Goal: Task Accomplishment & Management: Complete application form

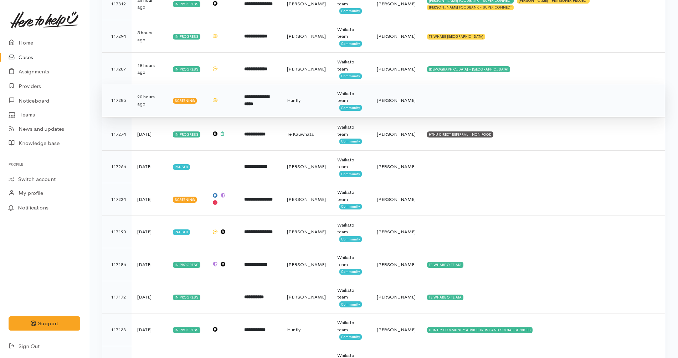
scroll to position [134, 0]
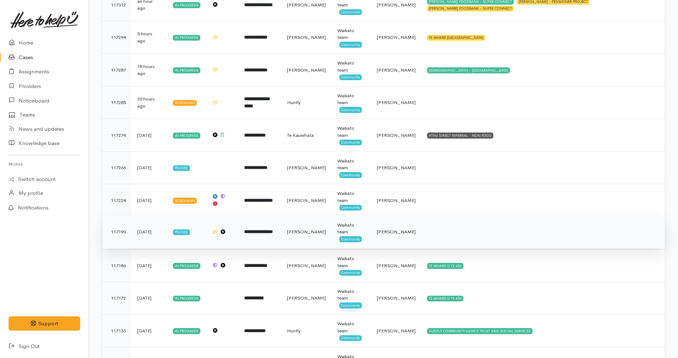
click at [449, 234] on td at bounding box center [544, 232] width 244 height 33
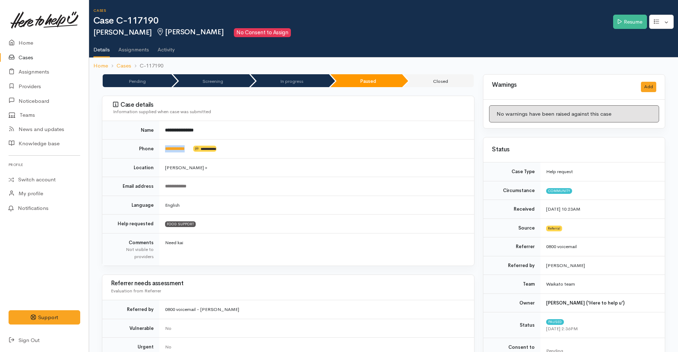
drag, startPoint x: 195, startPoint y: 153, endPoint x: 164, endPoint y: 149, distance: 30.9
click at [164, 149] on td "**********" at bounding box center [316, 148] width 315 height 19
copy td "**********"
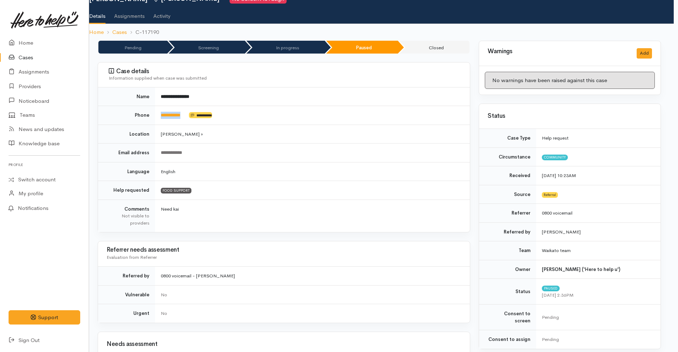
scroll to position [0, 4]
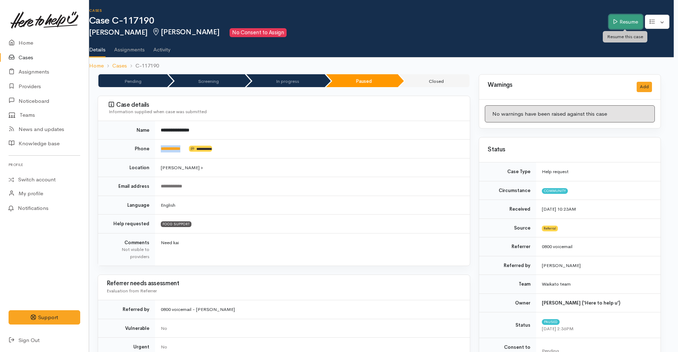
click at [621, 20] on link "Resume" at bounding box center [626, 22] width 34 height 15
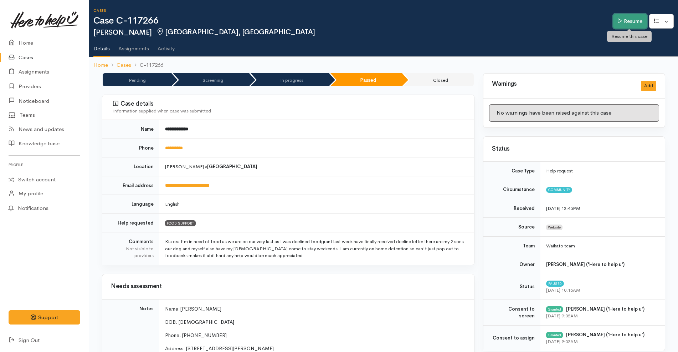
click at [627, 19] on link "Resume" at bounding box center [630, 21] width 34 height 15
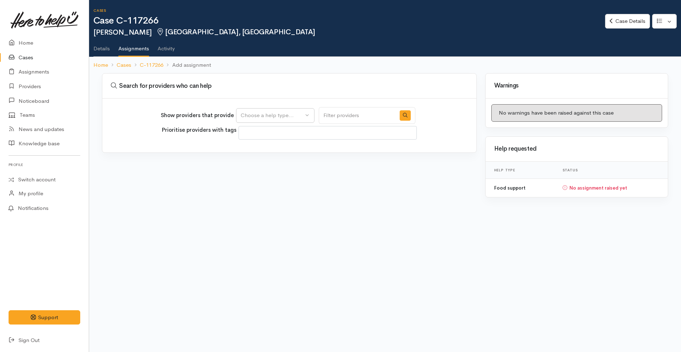
select select
click at [288, 107] on div "Show providers that provide Food support Choose a help type..." at bounding box center [288, 115] width 255 height 17
click at [281, 114] on div "Choose a help type..." at bounding box center [272, 115] width 63 height 8
click at [271, 150] on span "Food support" at bounding box center [261, 150] width 33 height 8
select select "3"
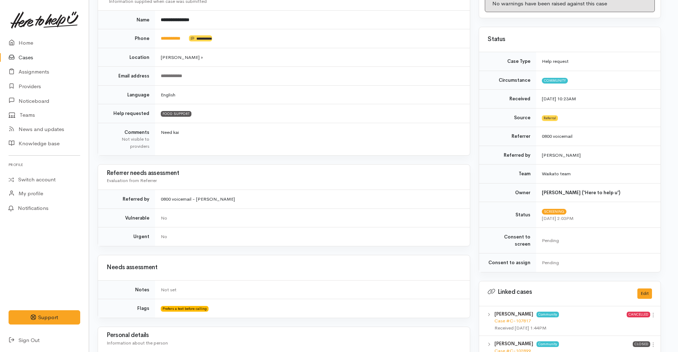
scroll to position [0, 4]
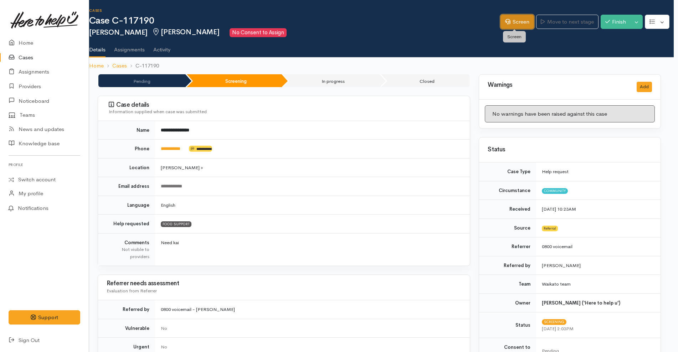
click at [501, 25] on link "Screen" at bounding box center [518, 22] width 34 height 15
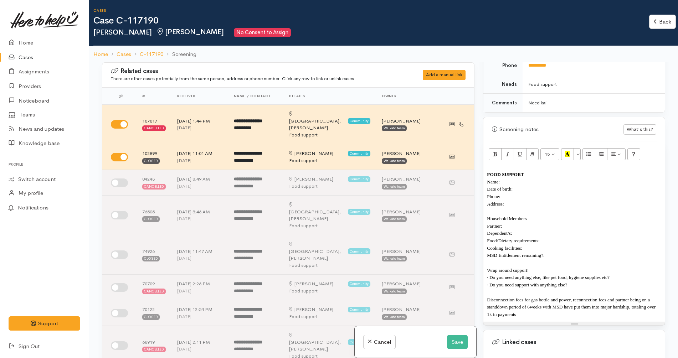
scroll to position [380, 0]
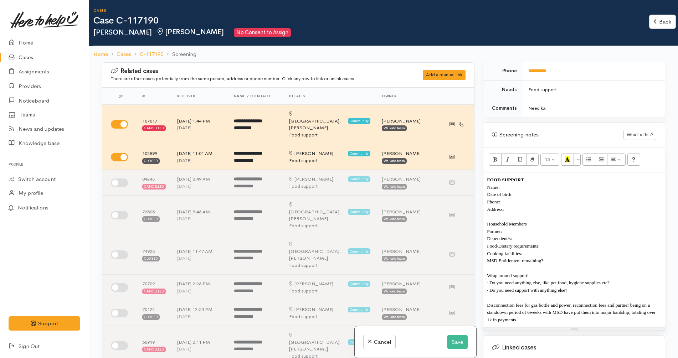
click at [536, 184] on p "Name:" at bounding box center [574, 187] width 174 height 7
click at [536, 191] on p "Date of birth:" at bounding box center [574, 194] width 174 height 7
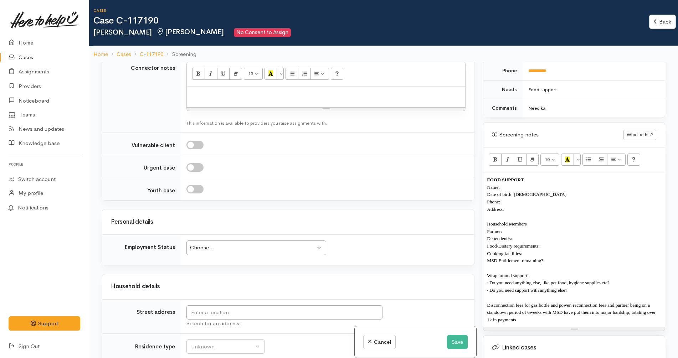
scroll to position [961, 0]
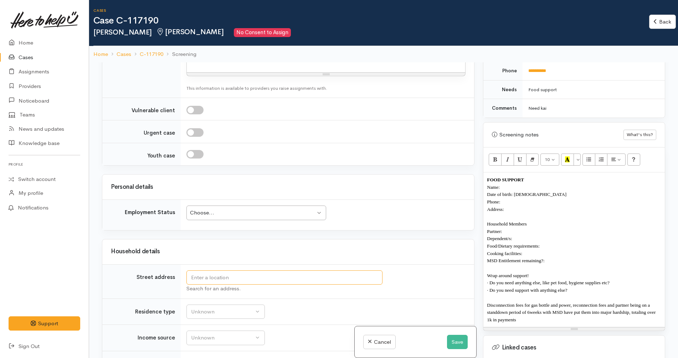
click at [267, 271] on input "text" at bounding box center [285, 278] width 196 height 15
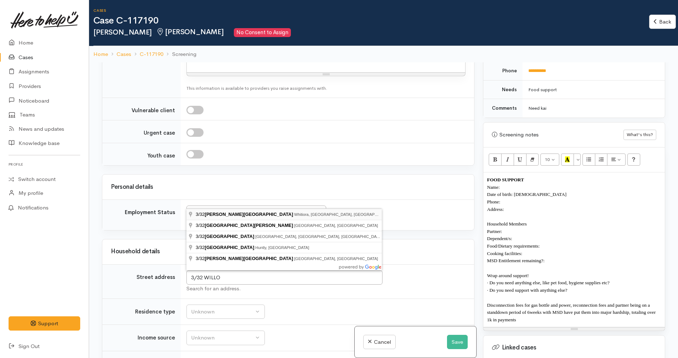
type input "3/32 Willoughby Street, Whitiora, Hamilton, New Zealand"
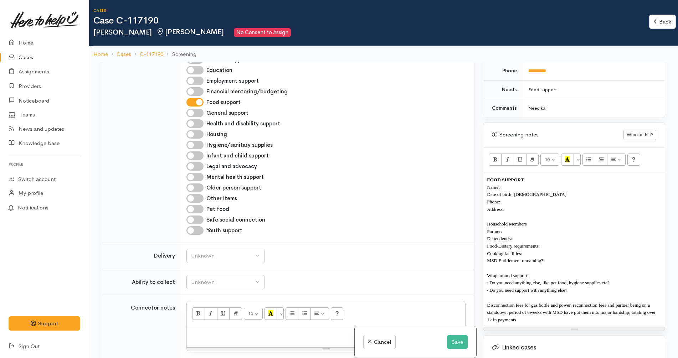
scroll to position [1003, 0]
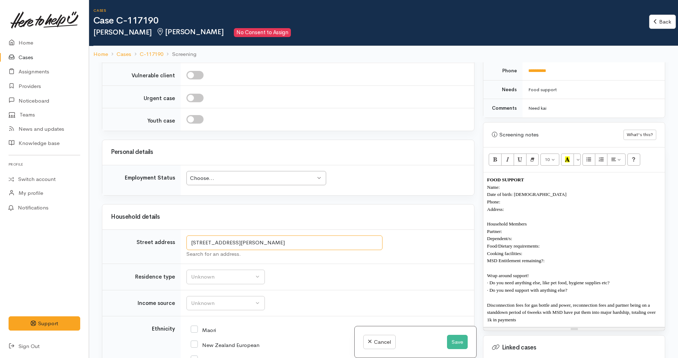
drag, startPoint x: 356, startPoint y: 199, endPoint x: 165, endPoint y: 185, distance: 191.7
click at [527, 206] on p "Address:" at bounding box center [574, 209] width 174 height 7
click at [536, 228] on p "Partner:" at bounding box center [574, 231] width 174 height 7
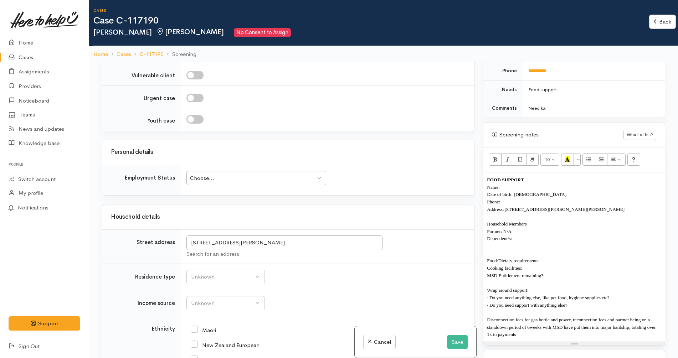
click at [510, 229] on span "Partner: N/A" at bounding box center [499, 231] width 24 height 5
click at [531, 229] on span "Partner: SHANNON, 49 YEARS OLD" at bounding box center [541, 231] width 109 height 5
click at [578, 220] on p "Household Members" at bounding box center [574, 223] width 174 height 7
click at [572, 228] on p "Partner: SHANNON, 49 YEARS OLD" at bounding box center [574, 231] width 174 height 7
click at [548, 243] on p at bounding box center [574, 246] width 174 height 7
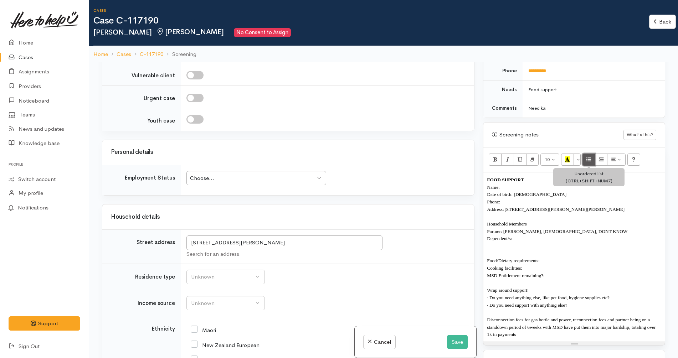
click at [591, 157] on icon "Unordered list (CTRL+SHIFT+NUM7)" at bounding box center [589, 160] width 5 height 6
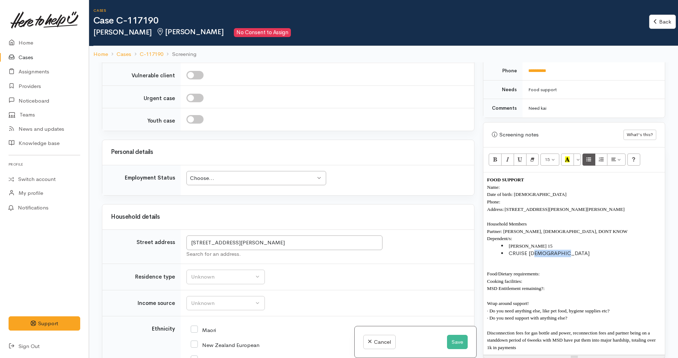
copy li "YEARS OLD"
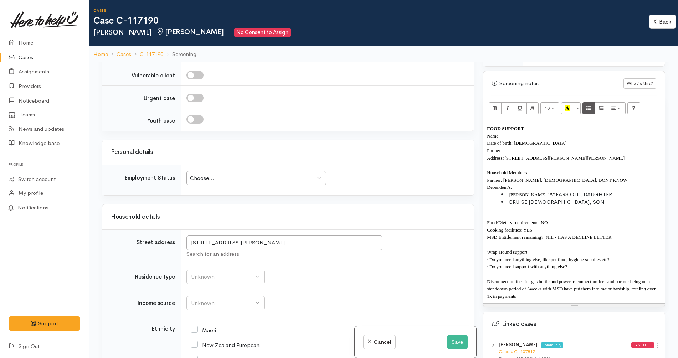
scroll to position [432, 0]
click at [627, 248] on p "Wrap around support!" at bounding box center [574, 251] width 174 height 7
click at [624, 256] on p "· Do you need anything else, like pet food, hygiene supplies etc?" at bounding box center [574, 259] width 174 height 7
click at [624, 256] on p "· Do you need anything else, like pet food, hygiene supplies etc? NO" at bounding box center [574, 259] width 174 height 7
copy b "NO"
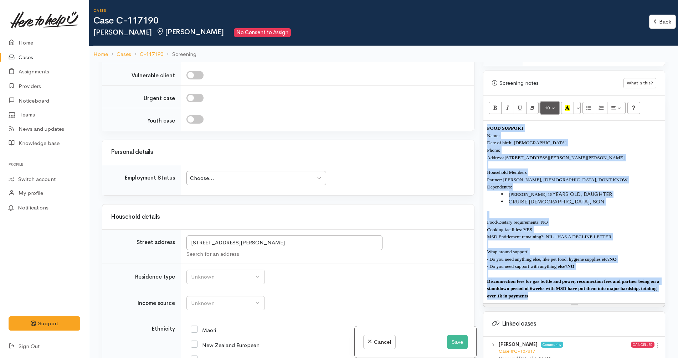
click at [555, 102] on button "10" at bounding box center [550, 108] width 19 height 12
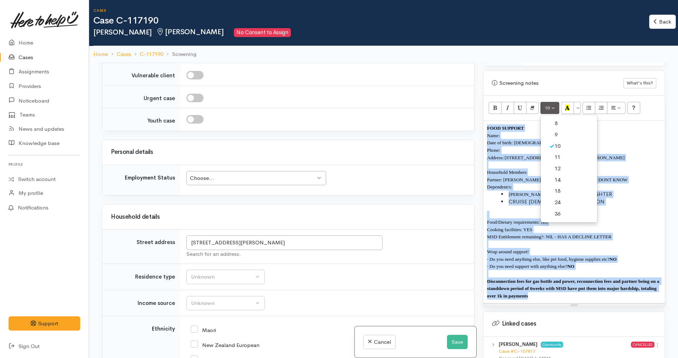
click at [566, 164] on link "12" at bounding box center [569, 168] width 56 height 11
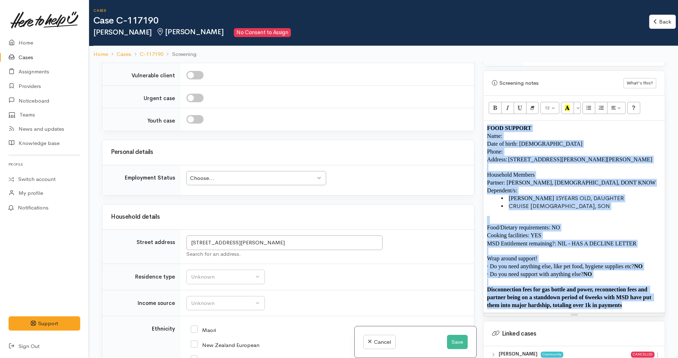
click at [541, 148] on p "Phone:" at bounding box center [574, 152] width 174 height 8
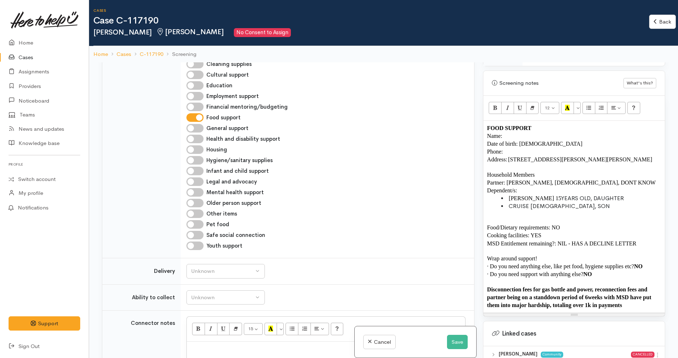
scroll to position [671, 0]
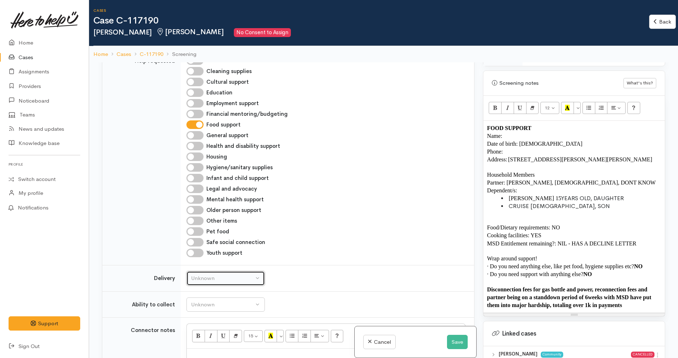
click at [214, 271] on button "Unknown" at bounding box center [226, 278] width 78 height 15
click at [213, 340] on link "No" at bounding box center [226, 345] width 78 height 11
select select "1"
click at [222, 301] on div "Unknown" at bounding box center [222, 305] width 63 height 8
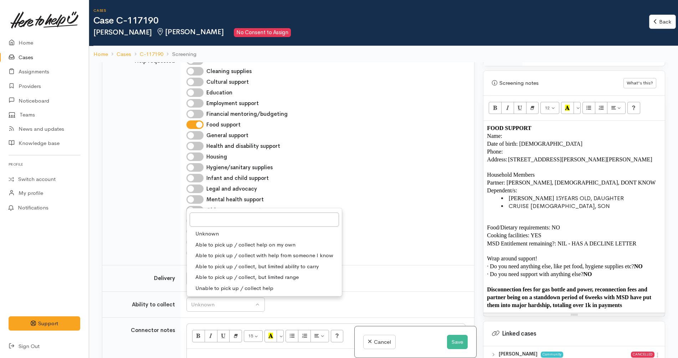
click at [231, 241] on span "Able to pick up / collect help on my own" at bounding box center [245, 245] width 100 height 8
select select "2"
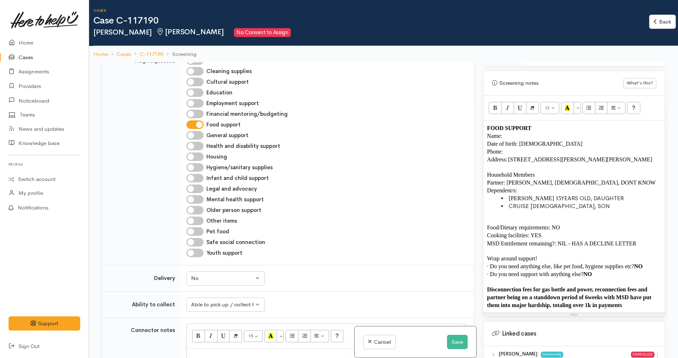
click at [316, 195] on div "Addiction services Cleaning supplies Cultural support Education Employment supp…" at bounding box center [326, 156] width 288 height 205
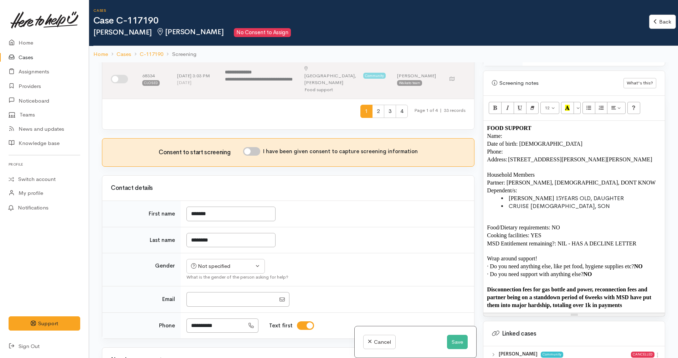
scroll to position [343, 0]
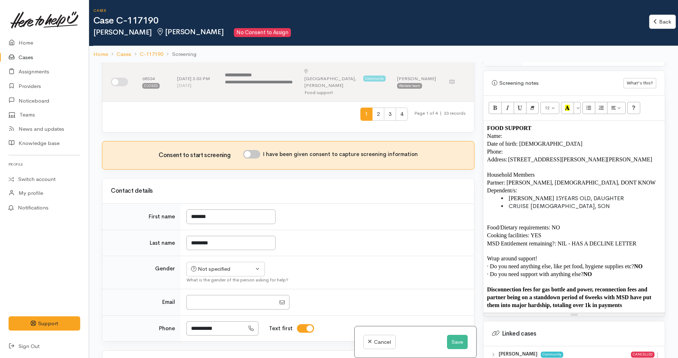
click at [239, 277] on div "What is the gender of the person asking for help?" at bounding box center [326, 280] width 279 height 7
click at [227, 262] on button "Not specified" at bounding box center [226, 269] width 78 height 15
click at [217, 292] on link "[DEMOGRAPHIC_DATA]" at bounding box center [229, 297] width 84 height 11
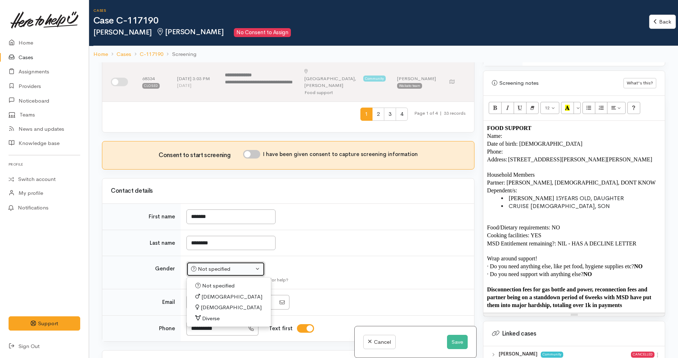
select select "[DEMOGRAPHIC_DATA]"
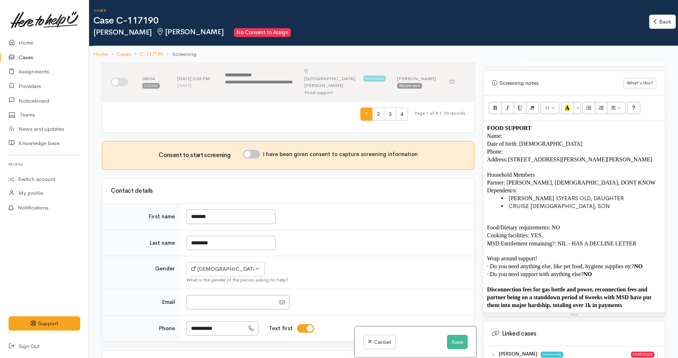
click at [257, 150] on input "I have been given consent to capture screening information" at bounding box center [251, 154] width 17 height 9
checkbox input "true"
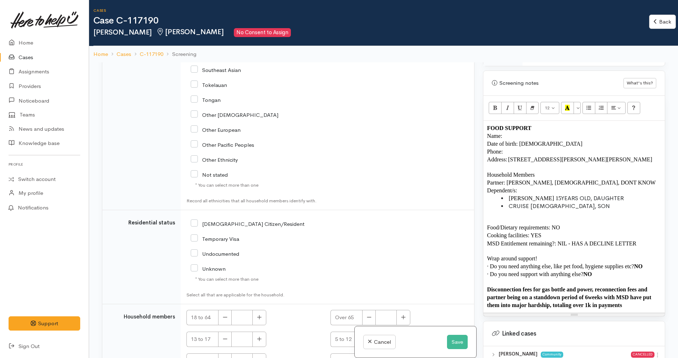
scroll to position [62, 0]
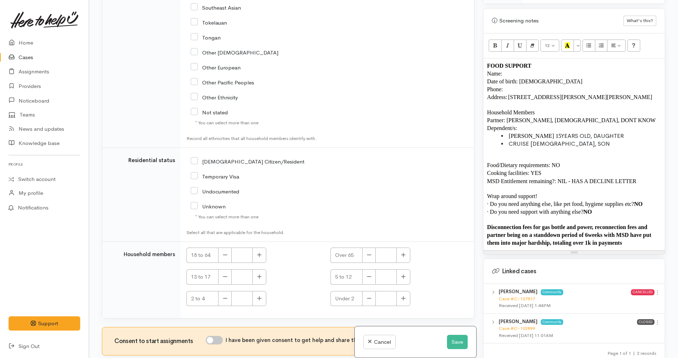
click at [217, 336] on input "I have been given consent to get help and share this information with appropria…" at bounding box center [214, 340] width 17 height 9
checkbox input "true"
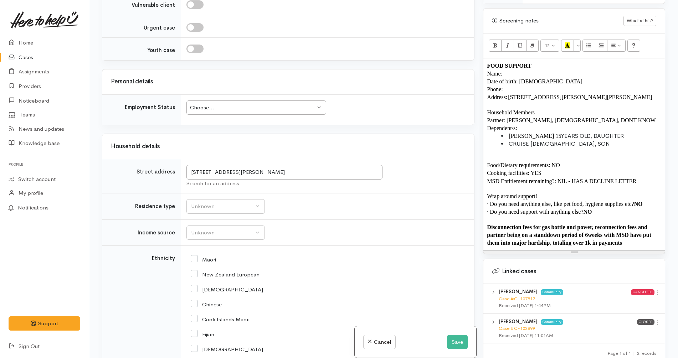
scroll to position [976, 0]
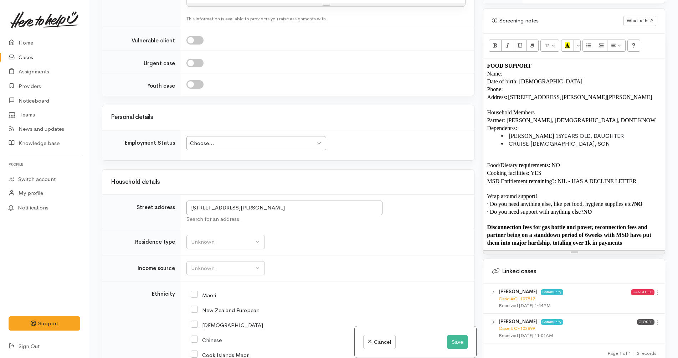
click at [256, 139] on div "Choose..." at bounding box center [253, 143] width 126 height 8
click at [223, 238] on div "Unknown" at bounding box center [222, 242] width 63 height 8
click at [218, 327] on span "Private rental" at bounding box center [211, 331] width 32 height 8
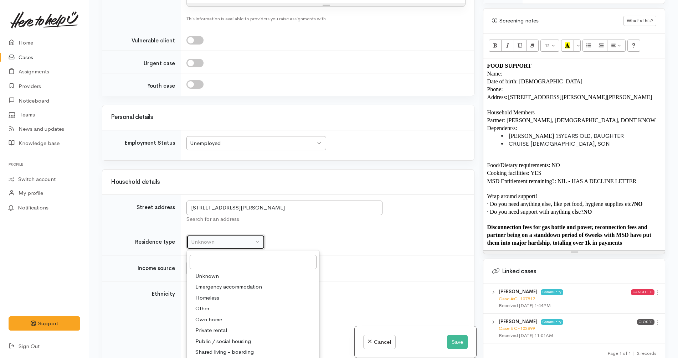
select select "2"
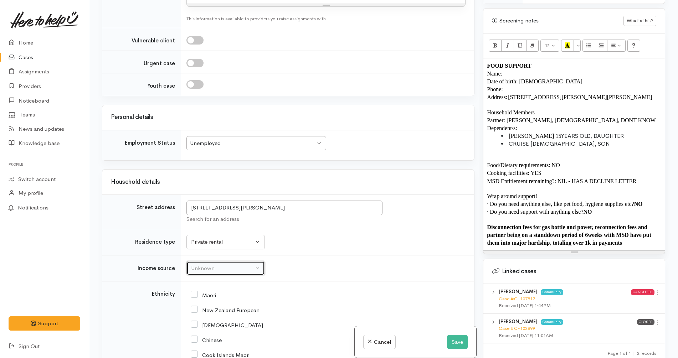
click at [225, 265] on div "Unknown" at bounding box center [222, 269] width 63 height 8
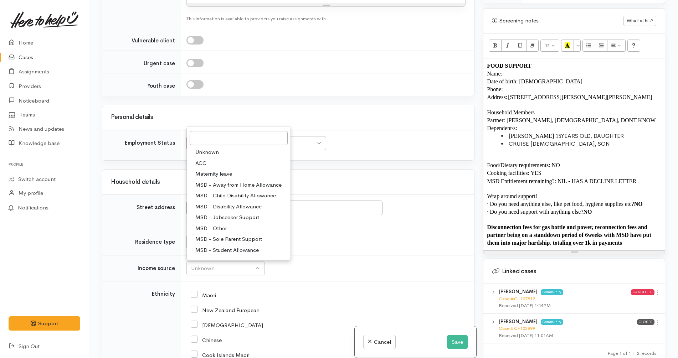
click at [226, 214] on span "MSD - Jobseeker Support" at bounding box center [227, 218] width 64 height 8
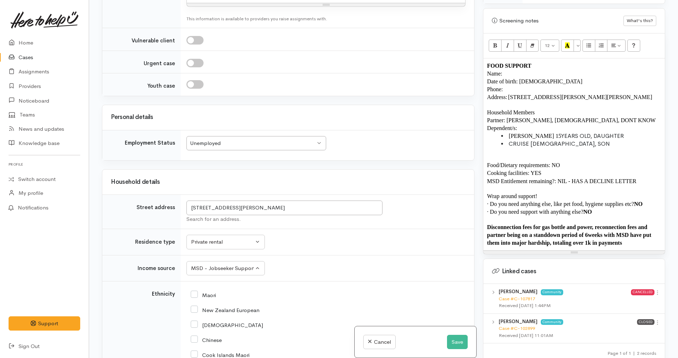
click at [238, 287] on div "Maori" at bounding box center [326, 294] width 271 height 15
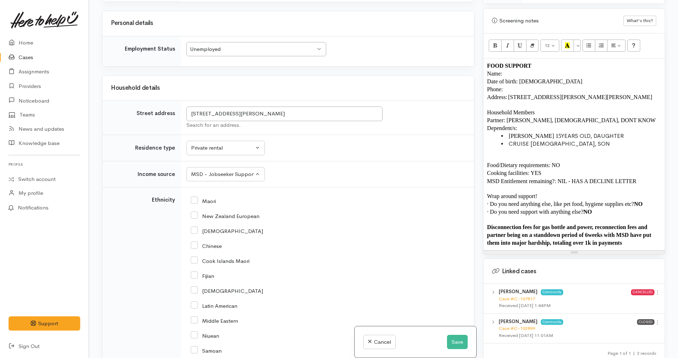
scroll to position [1077, 0]
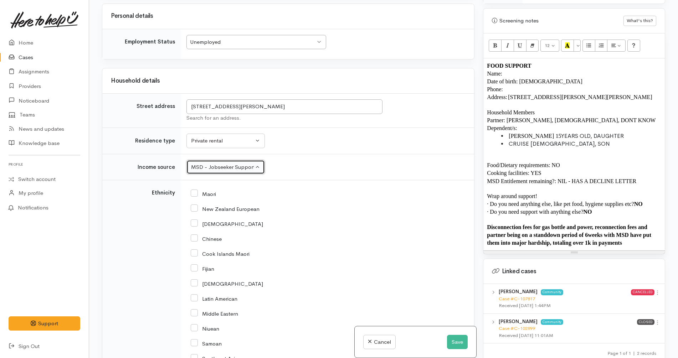
click at [243, 163] on div "MSD - Jobseeker Support" at bounding box center [222, 167] width 63 height 8
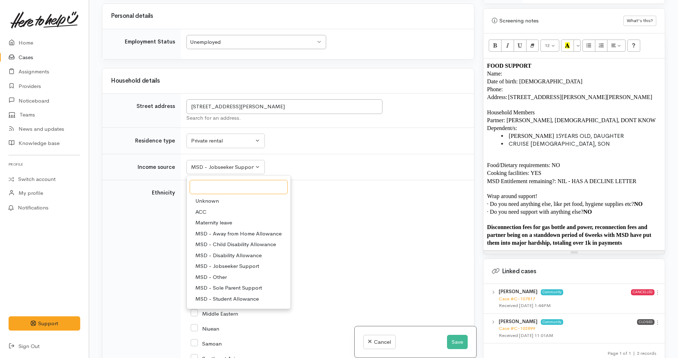
scroll to position [105, 0]
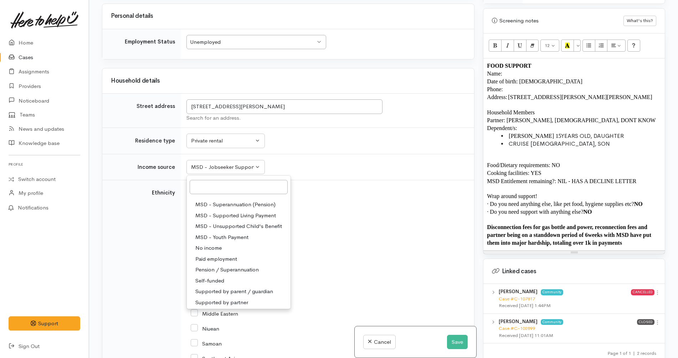
click at [245, 212] on span "MSD - Supported Living Payment" at bounding box center [235, 216] width 81 height 8
select select "3"
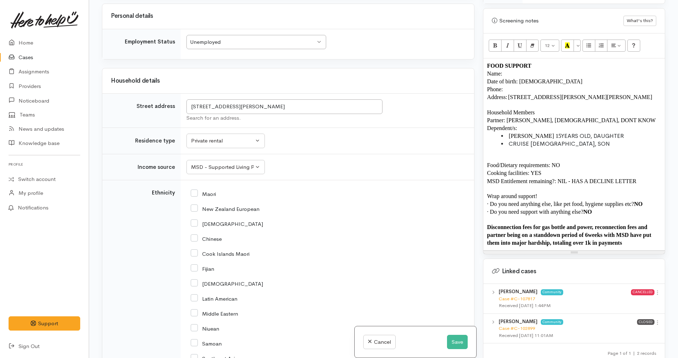
click at [209, 190] on input "Maori" at bounding box center [203, 193] width 25 height 6
checkbox input "true"
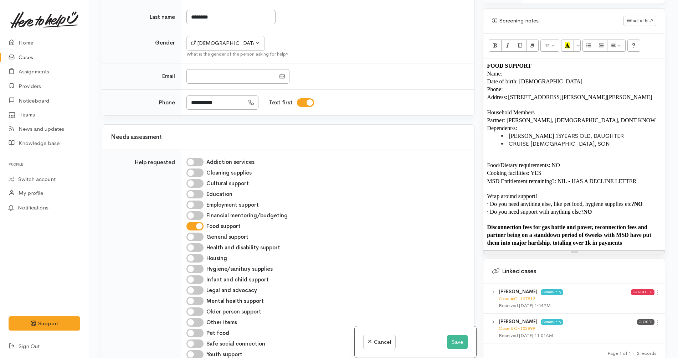
scroll to position [506, 0]
click at [457, 341] on button "Save" at bounding box center [457, 342] width 21 height 15
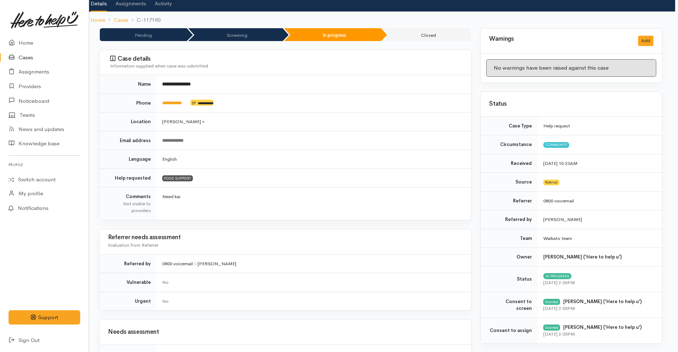
scroll to position [0, 3]
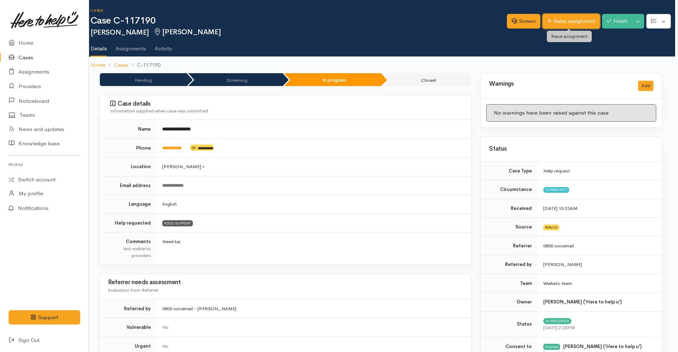
click at [559, 21] on link "Raise assignment" at bounding box center [571, 21] width 57 height 15
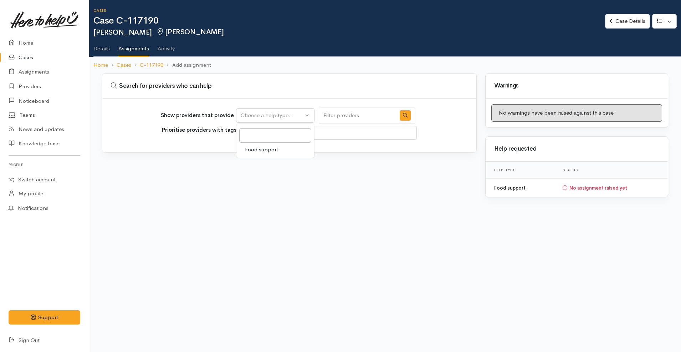
select select
click at [267, 150] on span "Food support" at bounding box center [261, 150] width 33 height 8
select select "3"
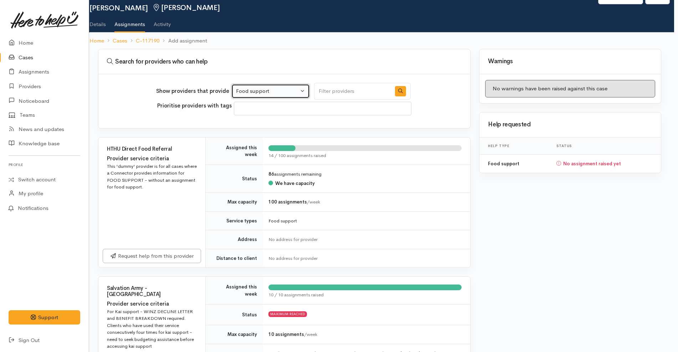
scroll to position [23, 4]
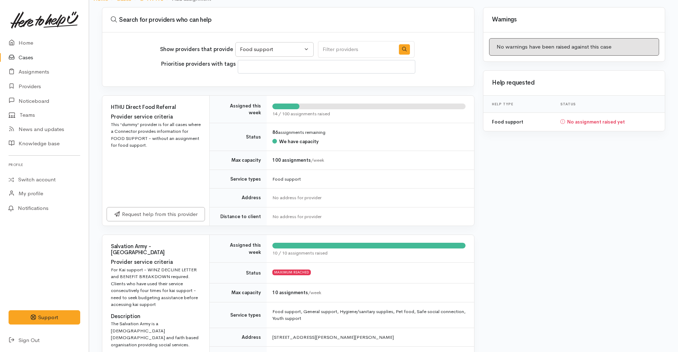
scroll to position [64, 0]
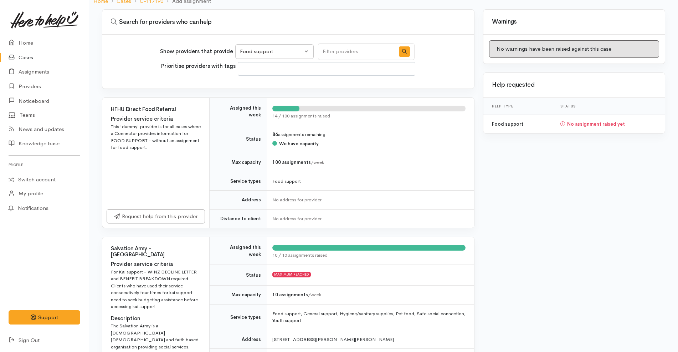
click at [205, 144] on div "HTHU Direct Food Referral Provider service criteria This 'dummy' provider is fo…" at bounding box center [155, 131] width 107 height 66
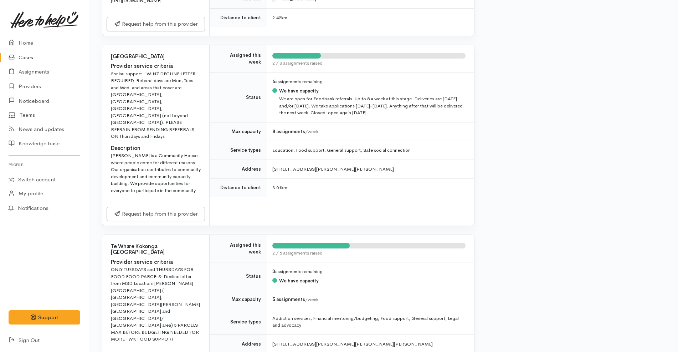
scroll to position [1236, 0]
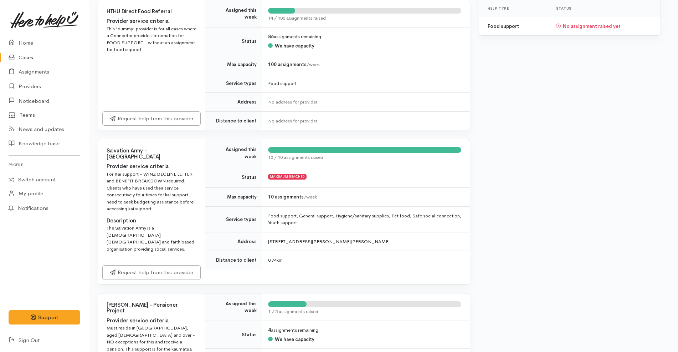
scroll to position [162, 4]
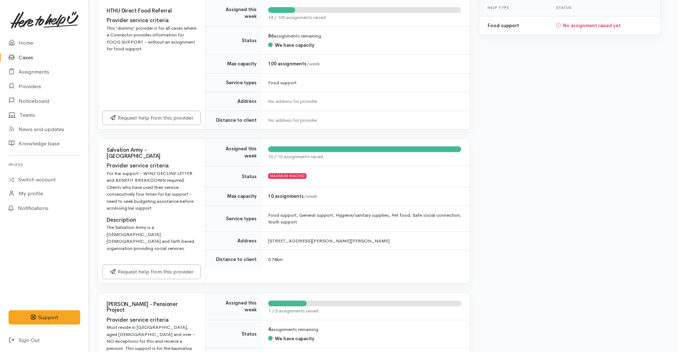
click at [211, 184] on td "Status" at bounding box center [233, 176] width 57 height 21
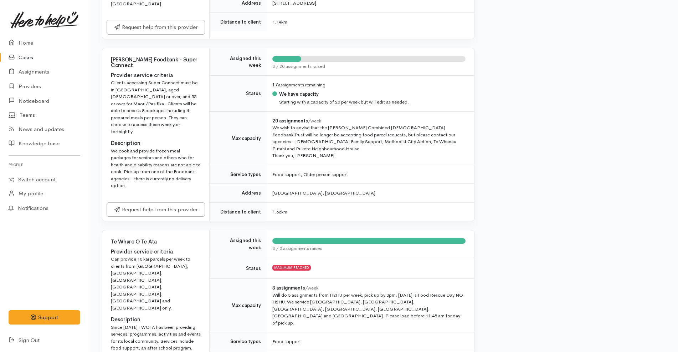
scroll to position [554, 0]
click at [216, 183] on td "Address" at bounding box center [238, 192] width 57 height 19
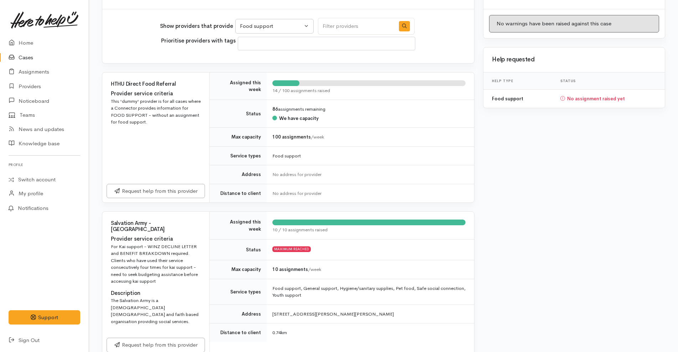
scroll to position [0, 0]
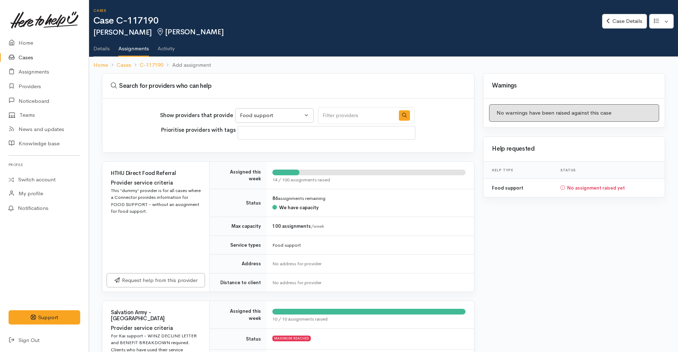
click at [106, 51] on link "Details" at bounding box center [101, 46] width 16 height 20
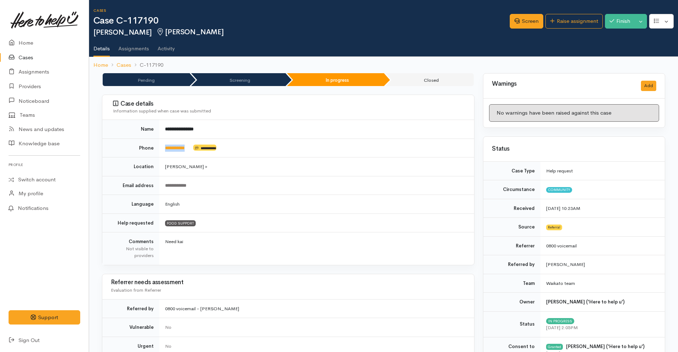
drag, startPoint x: 195, startPoint y: 148, endPoint x: 163, endPoint y: 148, distance: 32.5
click at [163, 148] on td "**********" at bounding box center [316, 147] width 315 height 19
copy td "**********"
click at [271, 200] on td "English" at bounding box center [316, 204] width 315 height 19
drag, startPoint x: 200, startPoint y: 142, endPoint x: 158, endPoint y: 152, distance: 43.4
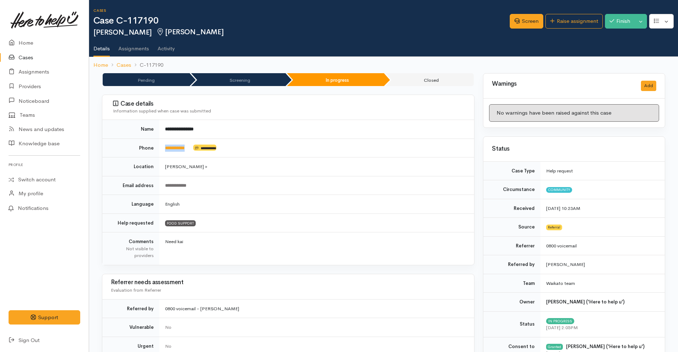
click at [158, 152] on tr "**********" at bounding box center [288, 147] width 372 height 19
copy tr "**********"
click at [390, 154] on td "**********" at bounding box center [316, 147] width 315 height 19
click at [307, 133] on td "**********" at bounding box center [316, 129] width 315 height 19
click at [266, 147] on td "**********" at bounding box center [316, 147] width 315 height 19
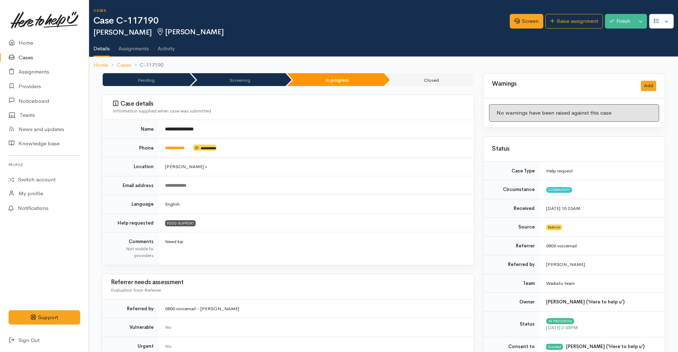
click at [313, 124] on td "**********" at bounding box center [316, 129] width 315 height 19
click at [665, 20] on button "button" at bounding box center [661, 21] width 25 height 15
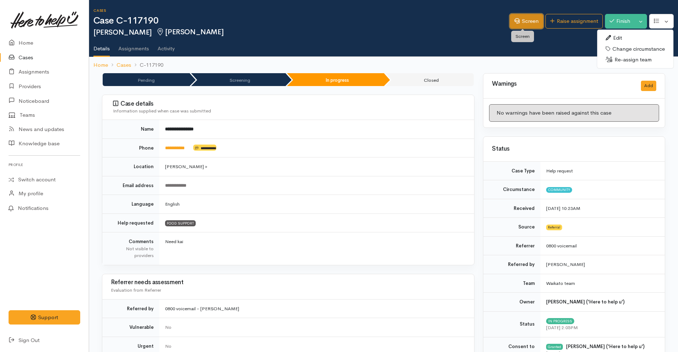
click at [522, 20] on link "Screen" at bounding box center [527, 21] width 34 height 15
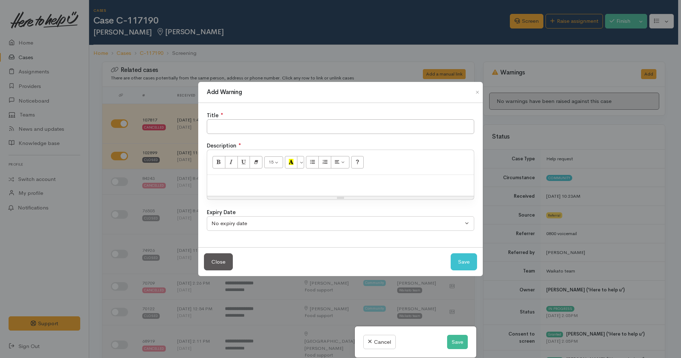
click at [338, 191] on div at bounding box center [340, 185] width 267 height 21
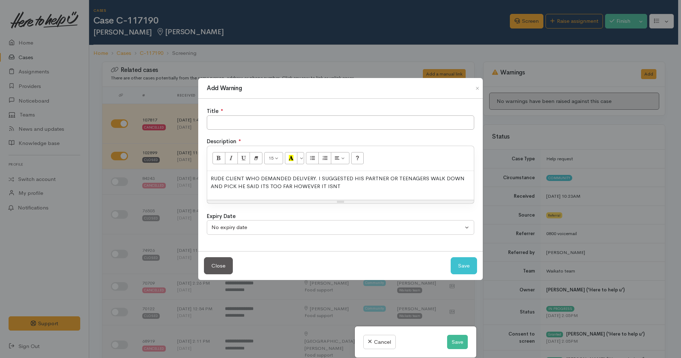
click at [292, 188] on p "RUDE CLIENT WHO DEMANDED DELIVERY. I SUGGESTED HIS PARTNER OR TEENAGERS WALK DO…" at bounding box center [341, 183] width 260 height 16
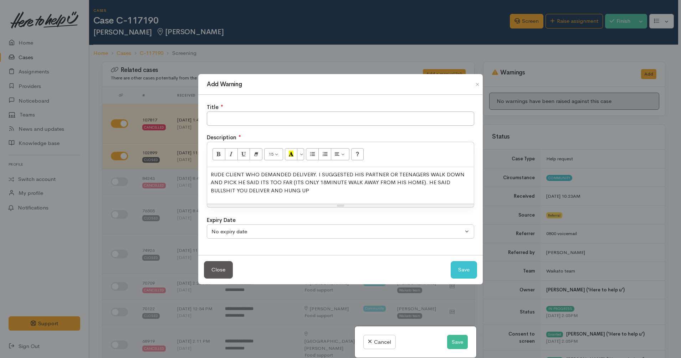
click at [311, 190] on p "RUDE CLIENT WHO DEMANDED DELIVERY. I SUGGESTED HIS PARTNER OR TEENAGERS WALK DO…" at bounding box center [341, 183] width 260 height 24
click at [320, 173] on p "RUDE CLIENT WHO DEMANDED DELIVERY. I SUGGESTED HIS PARTNER OR TEENAGERS WALK DO…" at bounding box center [341, 183] width 260 height 24
click at [336, 184] on p "RUDE CLIENT WHO DEMANDED DELIVERY. I STATED WE DO NOT DELIVER AND SUGGESTED HIS…" at bounding box center [341, 183] width 260 height 24
click at [401, 183] on p "RUDE CLIENT WHO DEMANDED DELIVERY. I STATED WE DO NOT DELIVER AND SUGGESTED HIS…" at bounding box center [341, 183] width 260 height 24
click at [412, 182] on p "RUDE CLIENT WHO DEMANDED DELIVERY. I STATED WE DO NOT DELIVER AND SUGGESTED HIS…" at bounding box center [341, 183] width 260 height 24
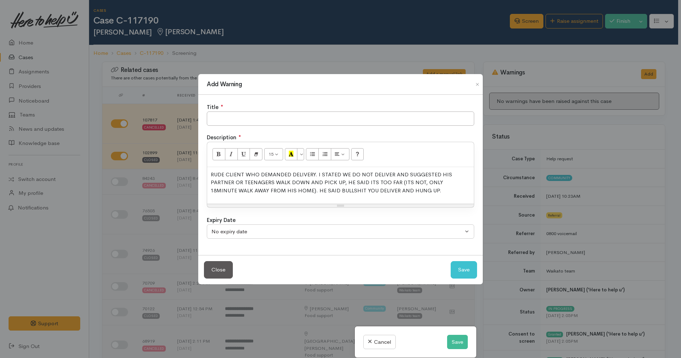
click at [400, 182] on p "RUDE CLIENT WHO DEMANDED DELIVERY. I STATED WE DO NOT DELIVER AND SUGGESTED HIS…" at bounding box center [341, 183] width 260 height 24
copy p "ITS NOT, ONLY 18MINUTE WALK AWAY FROM HIS HOME"
click at [388, 193] on p "RUDE CLIENT WHO DEMANDED DELIVERY. I STATED WE DO NOT DELIVER AND SUGGESTED HIS…" at bounding box center [341, 183] width 260 height 24
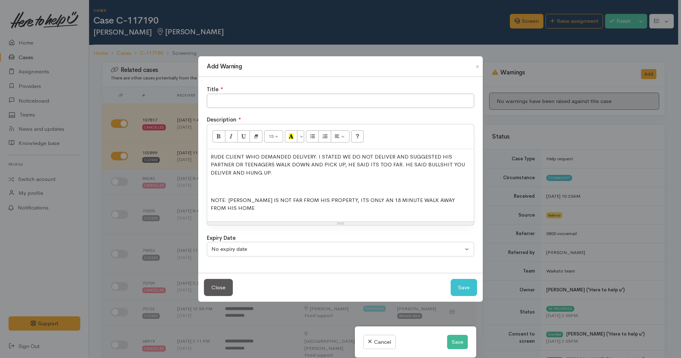
click at [323, 200] on p "NOTE: VINNIES IS NOT FAR FROM HIS PROPERTY, ITS ONLY AN 18 MINUTE WALK AWAY FRO…" at bounding box center [341, 205] width 260 height 16
click at [456, 203] on p "NOTE: VINNIES IS NOT FAR FROM HIS HOME, ITS ONLY AN 18 MINUTE WALK AWAY FROM HI…" at bounding box center [341, 205] width 260 height 16
click at [317, 159] on p "RUDE CLIENT WHO DEMANDED DELIVERY. I STATED WE DO NOT DELIVER AND SUGGESTED HIS…" at bounding box center [341, 165] width 260 height 24
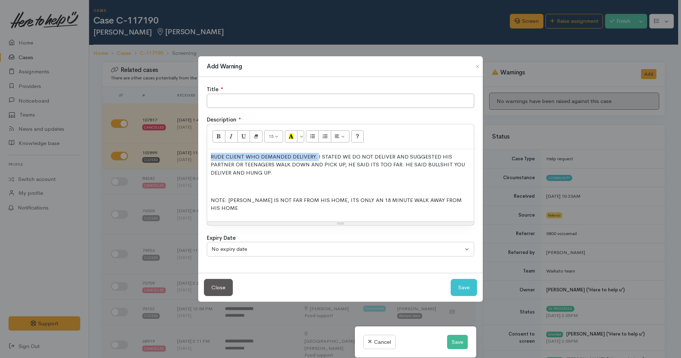
copy p "RUDE CLIENT WHO DEMANDED DELIVERY."
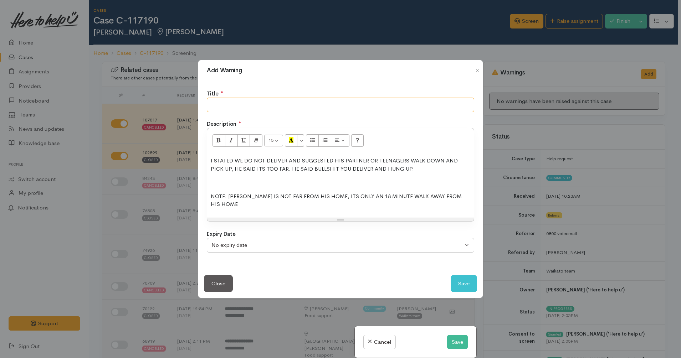
click at [293, 103] on input "text" at bounding box center [340, 105] width 267 height 15
type input "V"
paste input "RUDE CLIENT WHO DEMANDED DELIVERY."
type input "RUDE CLIENT WHO DEMANDED DELIVERY"
click at [277, 172] on p "I STATED WE DO NOT DELIVER AND SUGGESTED HIS PARTNER OR TEENAGERS WALK DOWN AND…" at bounding box center [341, 165] width 260 height 16
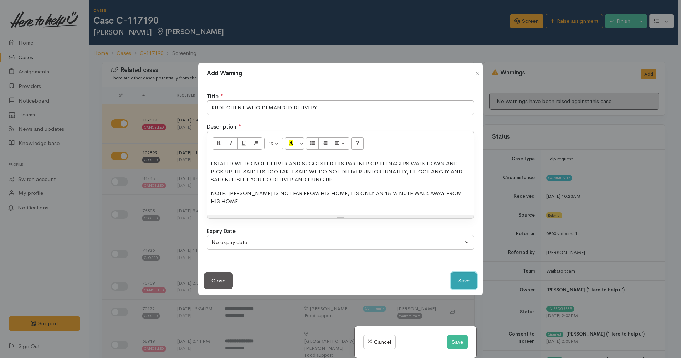
click at [464, 275] on button "Save" at bounding box center [464, 280] width 26 height 17
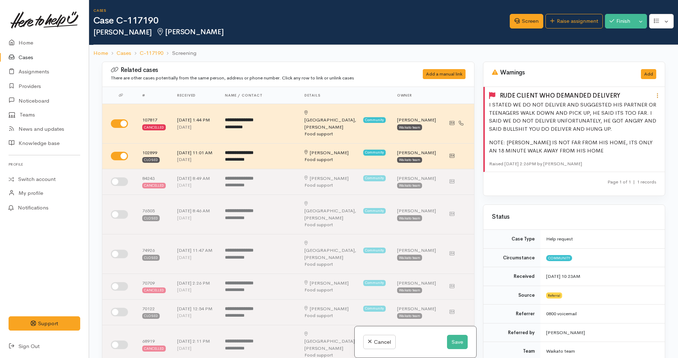
click at [655, 96] on icon at bounding box center [658, 96] width 6 height 6
click at [623, 106] on link "Edit" at bounding box center [632, 109] width 56 height 11
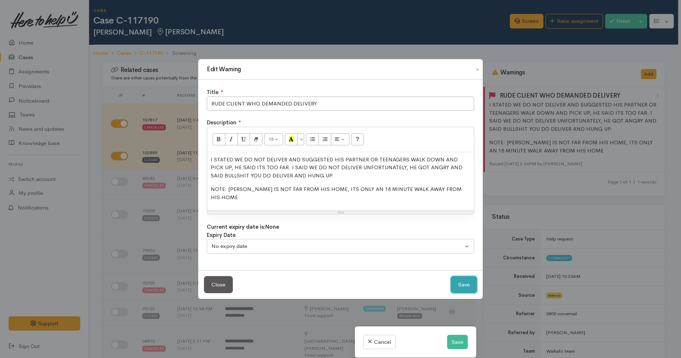
click at [458, 276] on button "Save" at bounding box center [464, 284] width 26 height 17
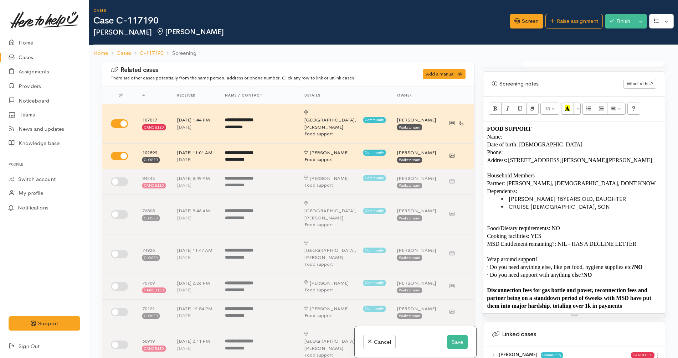
scroll to position [519, 0]
click at [641, 21] on button "Toggle Dropdown" at bounding box center [641, 21] width 12 height 15
click at [623, 49] on link "Cancel" at bounding box center [619, 49] width 56 height 11
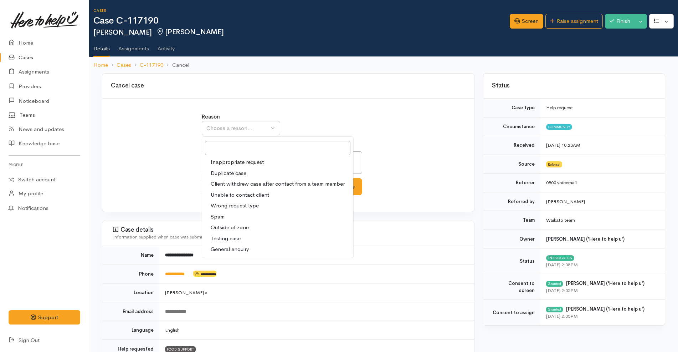
click at [249, 184] on span "Client withdrew case after contact from a team member" at bounding box center [278, 184] width 134 height 8
select select "3"
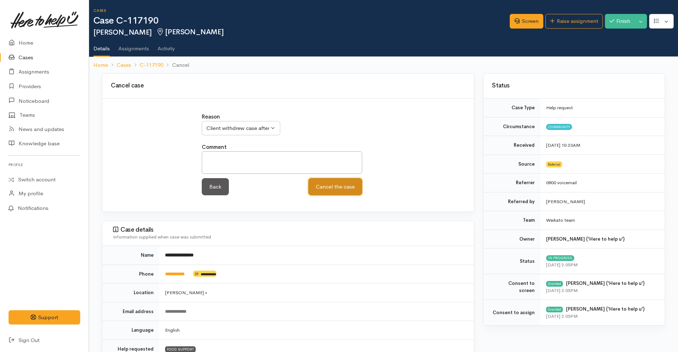
click at [332, 188] on button "Cancel the case" at bounding box center [335, 186] width 54 height 17
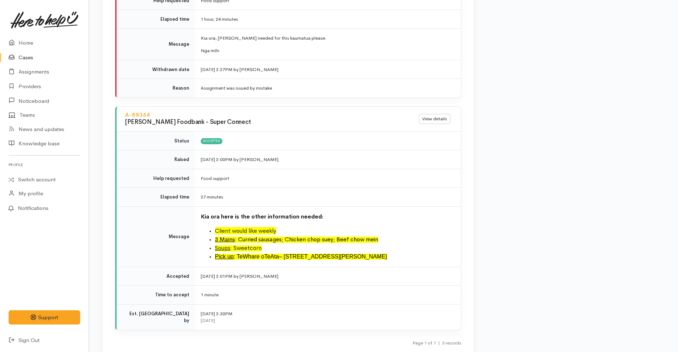
scroll to position [1139, 0]
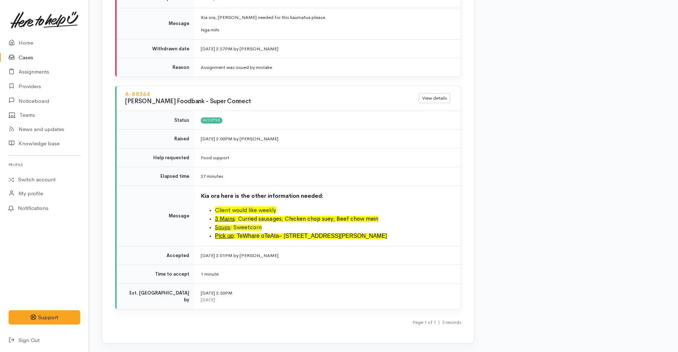
click at [42, 60] on link "Cases" at bounding box center [44, 57] width 89 height 15
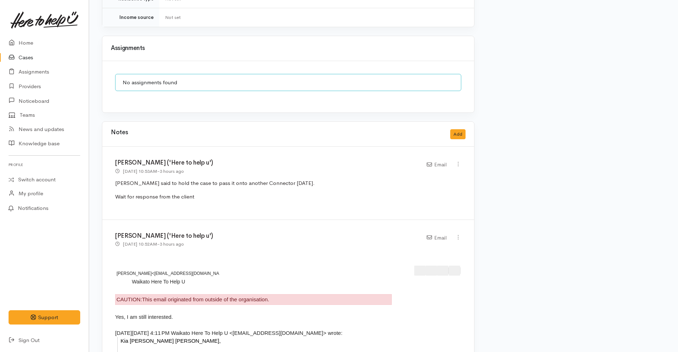
scroll to position [727, 0]
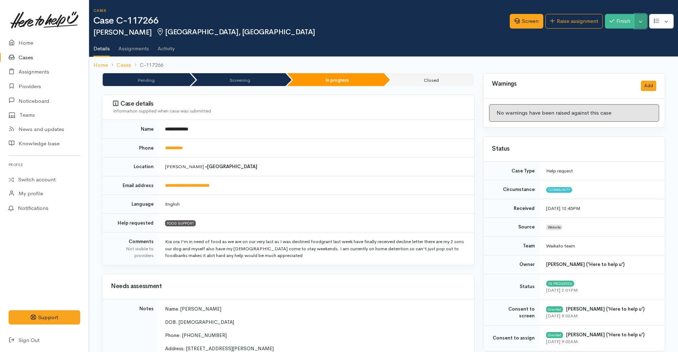
click at [640, 22] on button "Toggle Dropdown" at bounding box center [641, 21] width 12 height 15
click at [622, 36] on link "Pause" at bounding box center [619, 37] width 56 height 11
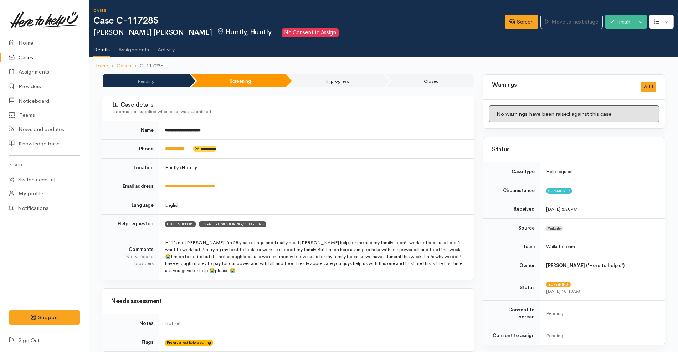
click at [369, 35] on h2 "[PERSON_NAME] [PERSON_NAME] Huntly, Huntly No Consent to Assign" at bounding box center [299, 32] width 412 height 9
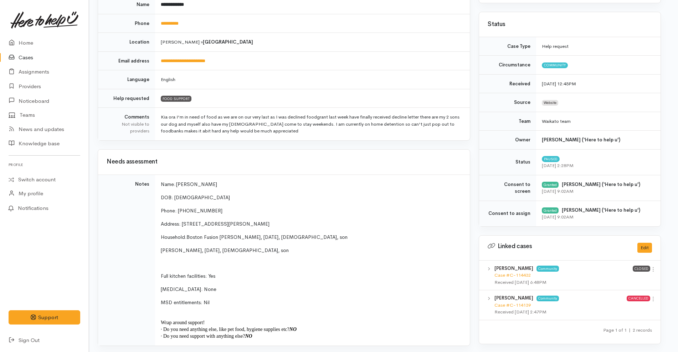
scroll to position [0, 4]
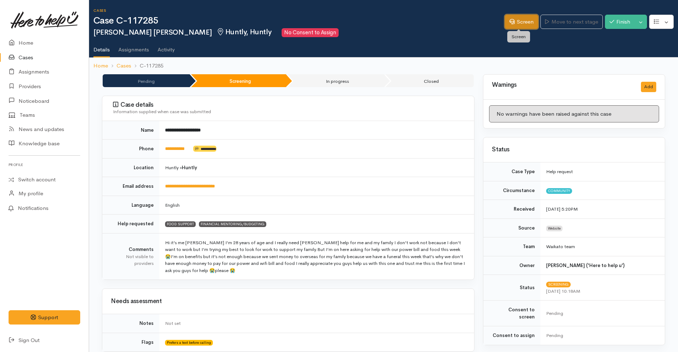
click at [513, 26] on link "Screen" at bounding box center [522, 22] width 34 height 15
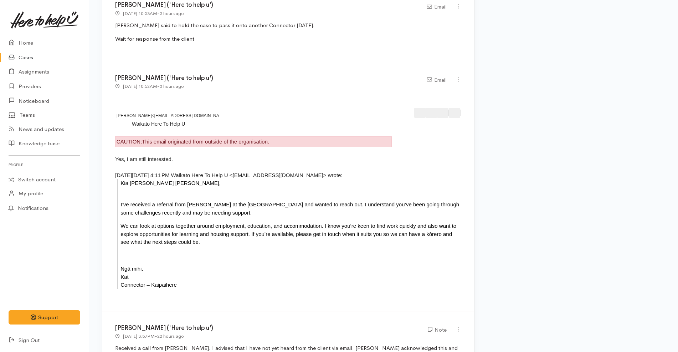
scroll to position [887, 0]
click at [458, 76] on icon at bounding box center [458, 79] width 6 height 6
click at [419, 87] on link "Edit" at bounding box center [433, 92] width 56 height 11
select select "2"
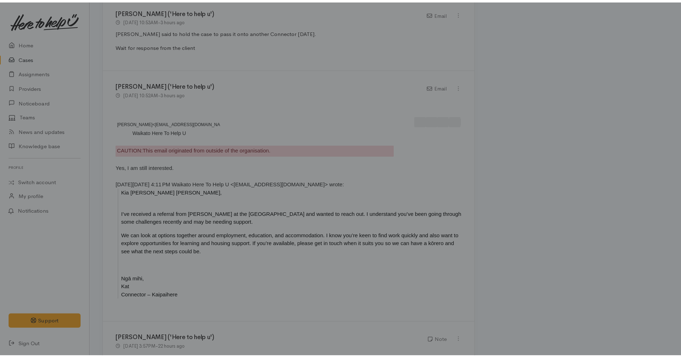
scroll to position [768, 0]
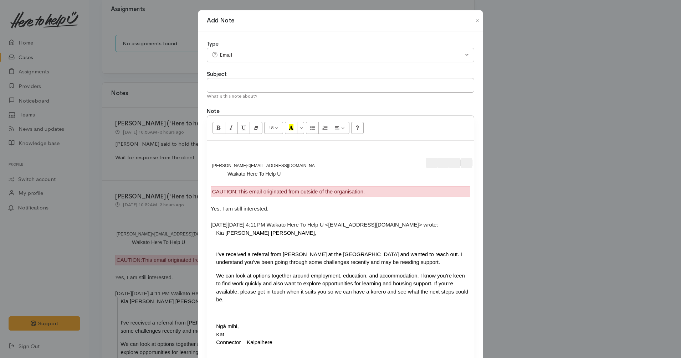
click at [290, 147] on p at bounding box center [341, 148] width 260 height 8
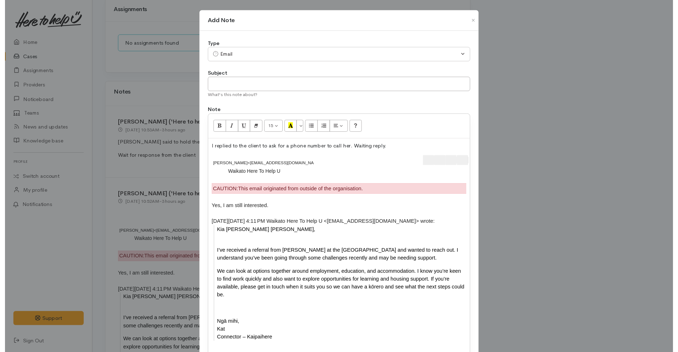
scroll to position [69, 0]
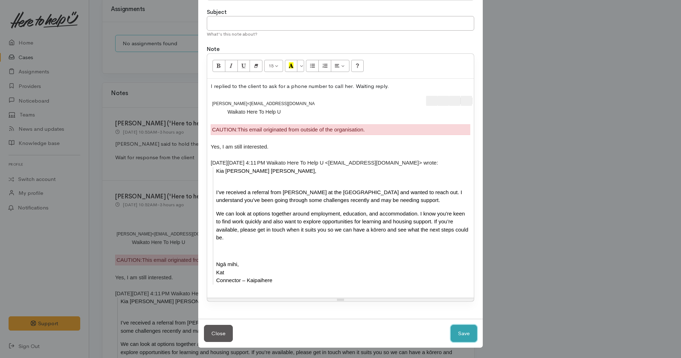
click at [464, 331] on button "Save" at bounding box center [464, 333] width 26 height 17
select select "1"
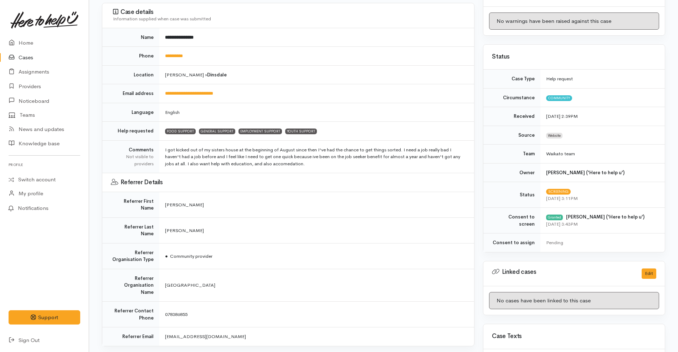
scroll to position [93, 0]
click at [257, 76] on td "Hamilton » Dinsdale" at bounding box center [316, 74] width 315 height 19
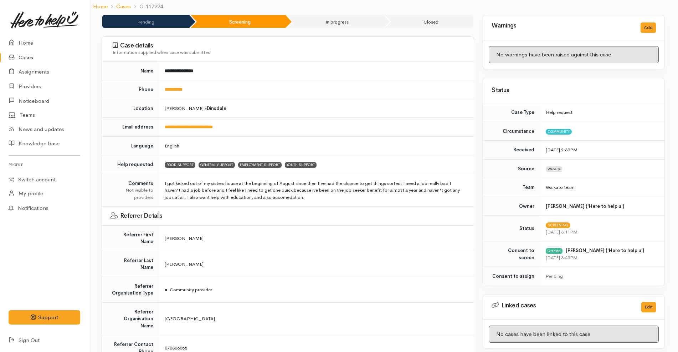
scroll to position [0, 0]
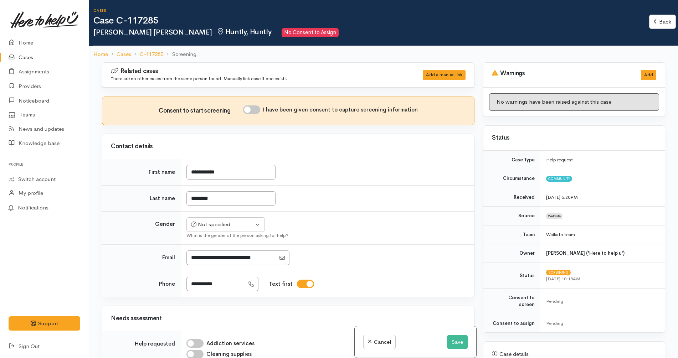
scroll to position [66, 0]
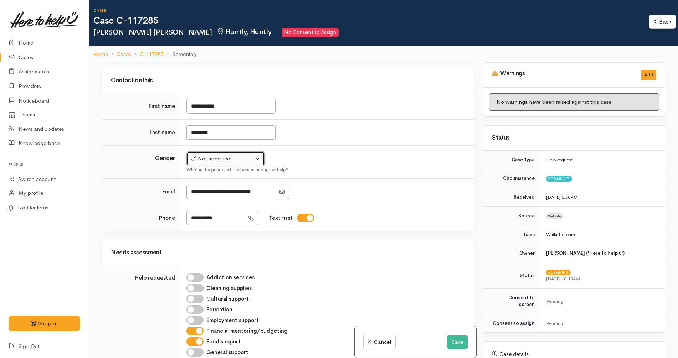
click at [251, 158] on div "Not specified" at bounding box center [222, 159] width 63 height 8
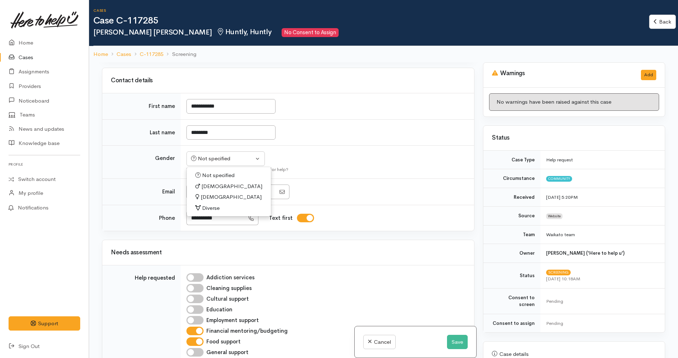
click at [222, 185] on link "[DEMOGRAPHIC_DATA]" at bounding box center [229, 186] width 84 height 11
select select "[DEMOGRAPHIC_DATA]"
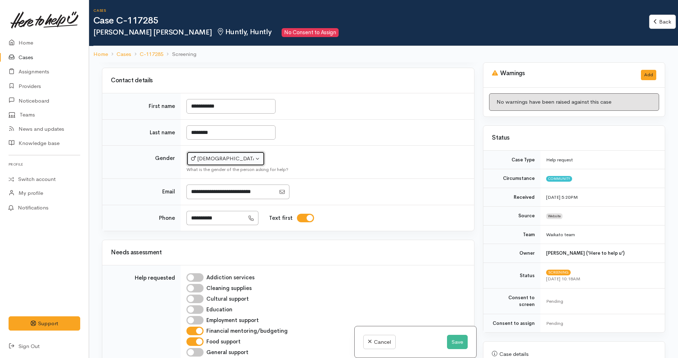
scroll to position [29, 0]
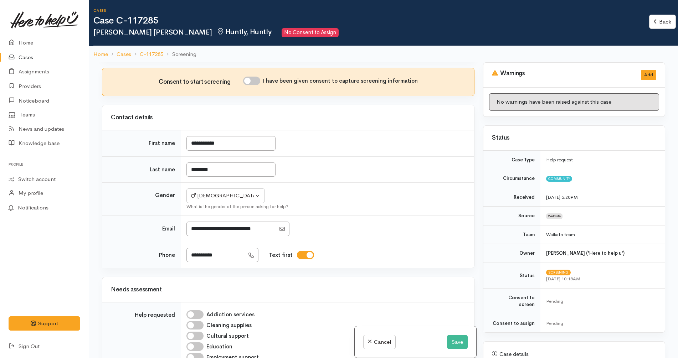
click at [255, 83] on input "I have been given consent to capture screening information" at bounding box center [251, 81] width 17 height 9
checkbox input "true"
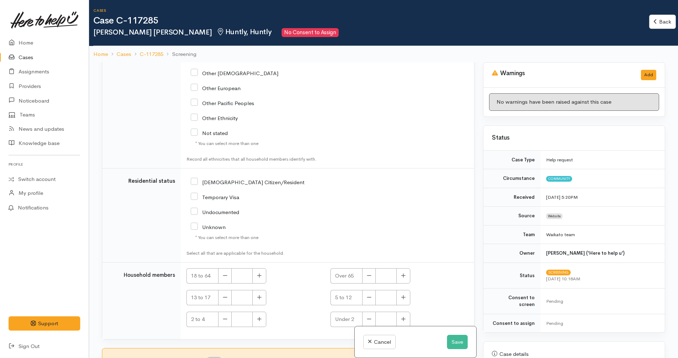
scroll to position [62, 0]
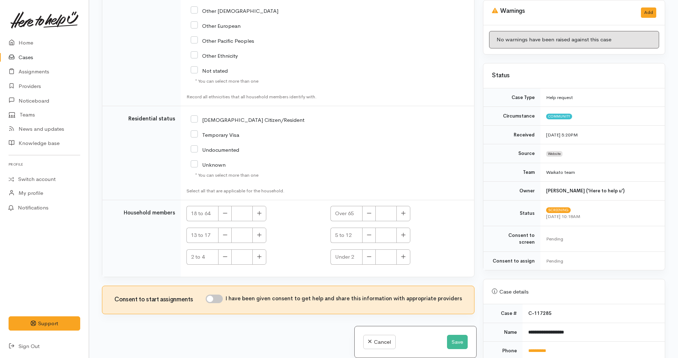
click at [223, 297] on input "I have been given consent to get help and share this information with appropria…" at bounding box center [214, 299] width 17 height 9
checkbox input "true"
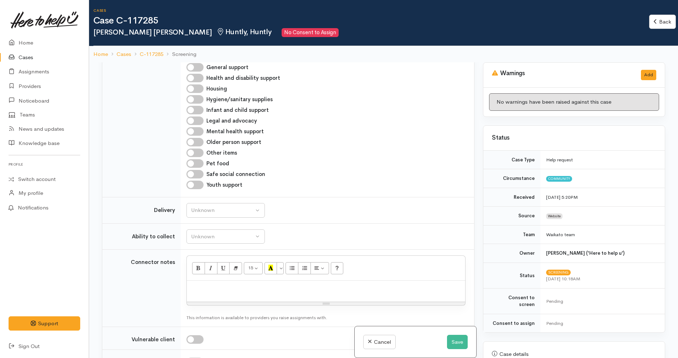
scroll to position [352, 0]
click at [234, 216] on button "Unknown" at bounding box center [226, 210] width 78 height 15
click at [219, 278] on link "No" at bounding box center [226, 276] width 78 height 11
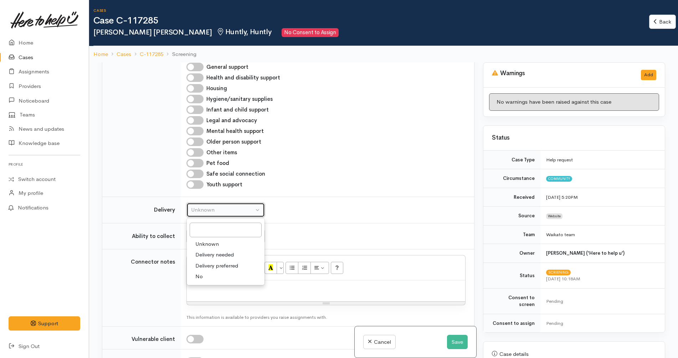
select select "1"
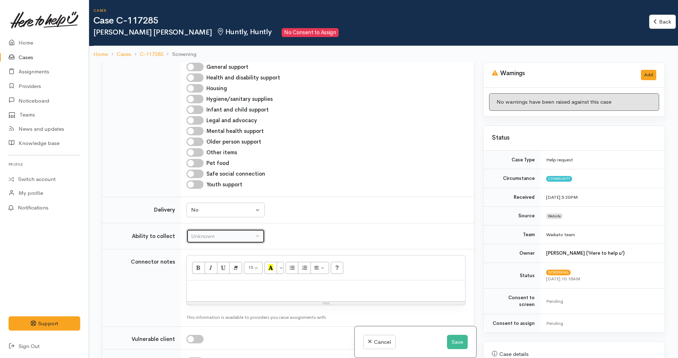
click at [242, 231] on button "Unknown" at bounding box center [226, 236] width 78 height 15
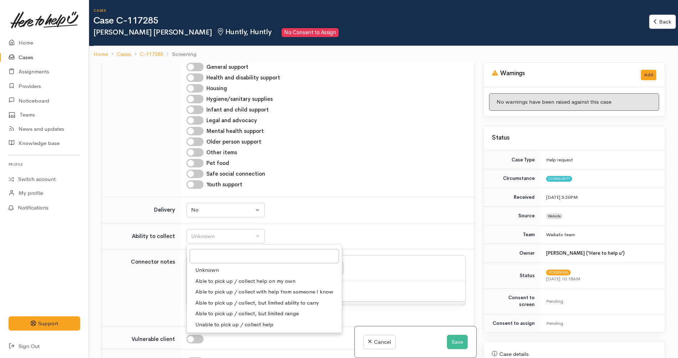
click at [243, 277] on span "Able to pick up / collect help on my own" at bounding box center [245, 281] width 100 height 8
select select "2"
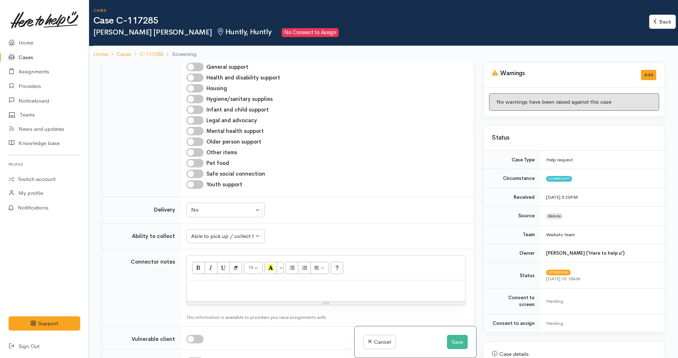
click at [337, 192] on td "Addiction services Cleaning supplies Cultural support Education Employment supp…" at bounding box center [328, 88] width 294 height 217
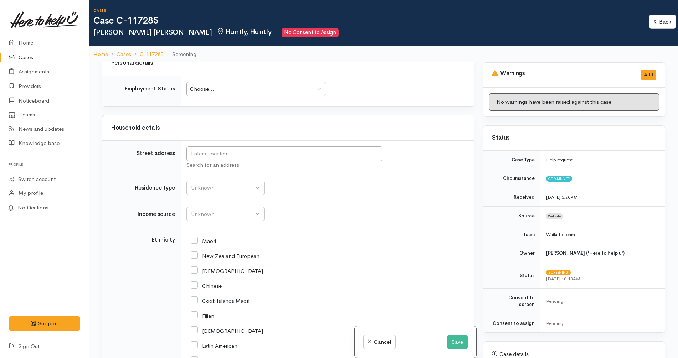
scroll to position [291, 0]
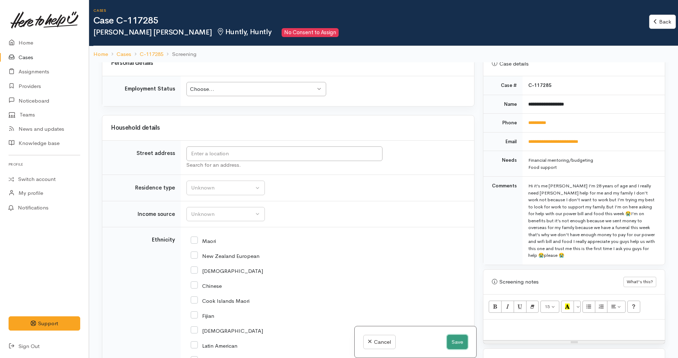
click at [457, 341] on button "Save" at bounding box center [457, 342] width 21 height 15
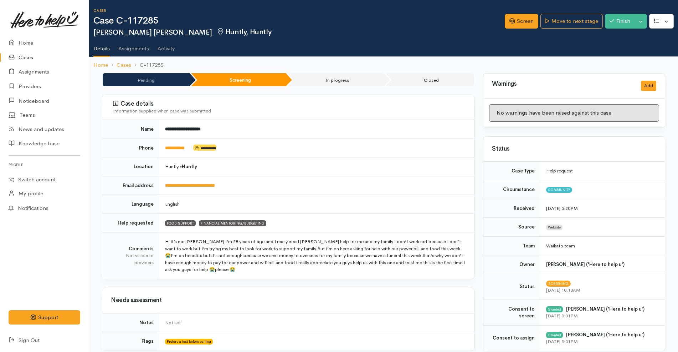
click at [424, 274] on td "Hi it’s me [PERSON_NAME] I’m 28 years of age and I really need [PERSON_NAME] he…" at bounding box center [316, 255] width 315 height 46
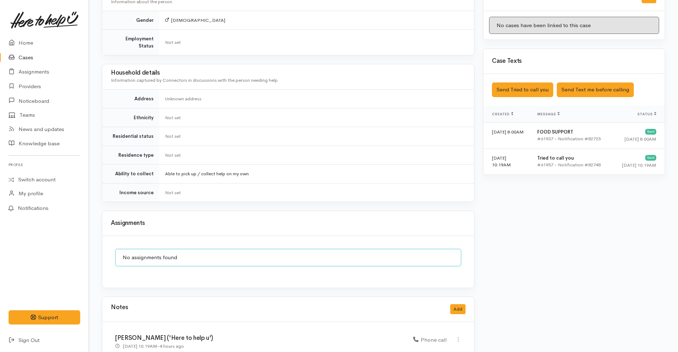
scroll to position [429, 0]
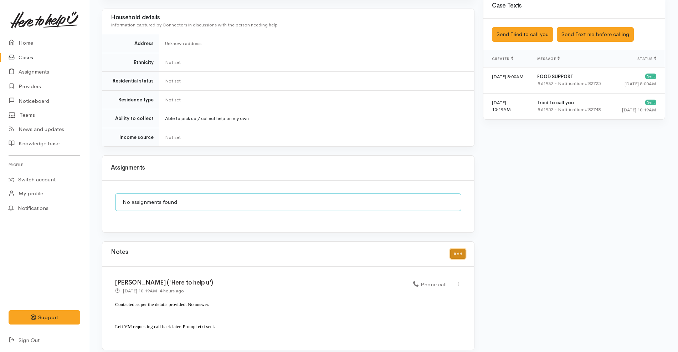
click at [458, 250] on button "Add" at bounding box center [457, 254] width 15 height 10
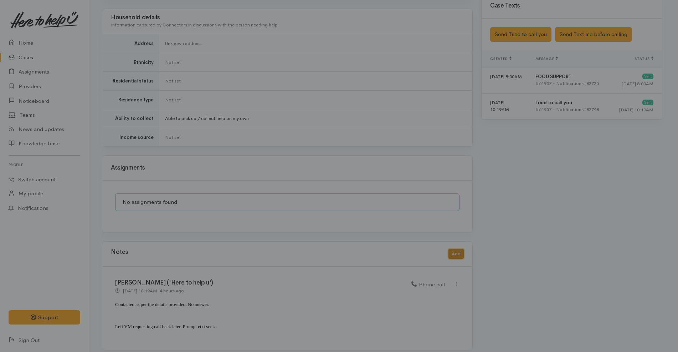
scroll to position [422, 0]
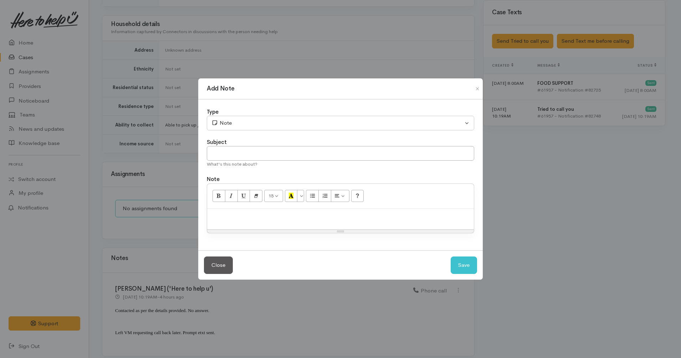
click at [351, 218] on p at bounding box center [341, 217] width 260 height 8
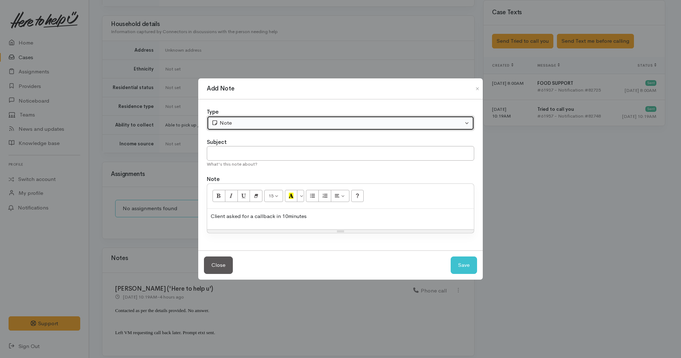
click at [333, 130] on button "Note" at bounding box center [340, 123] width 267 height 15
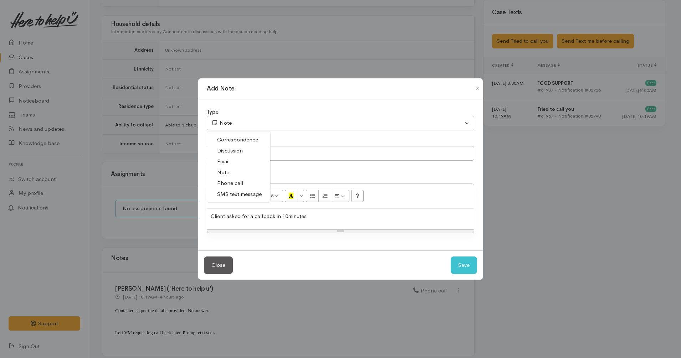
click at [249, 185] on link "Phone call" at bounding box center [238, 183] width 63 height 11
click at [464, 260] on button "Save" at bounding box center [464, 265] width 26 height 17
select select "1"
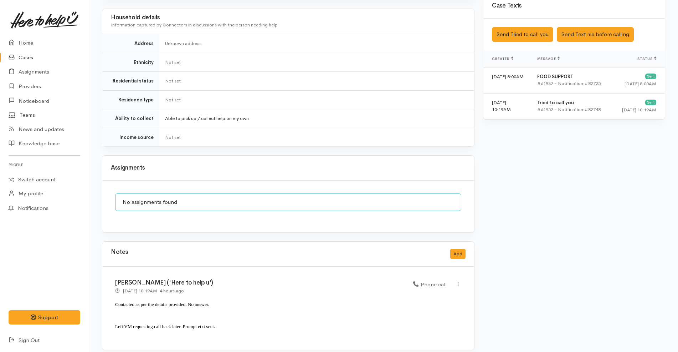
scroll to position [488, 0]
